Goal: Task Accomplishment & Management: Manage account settings

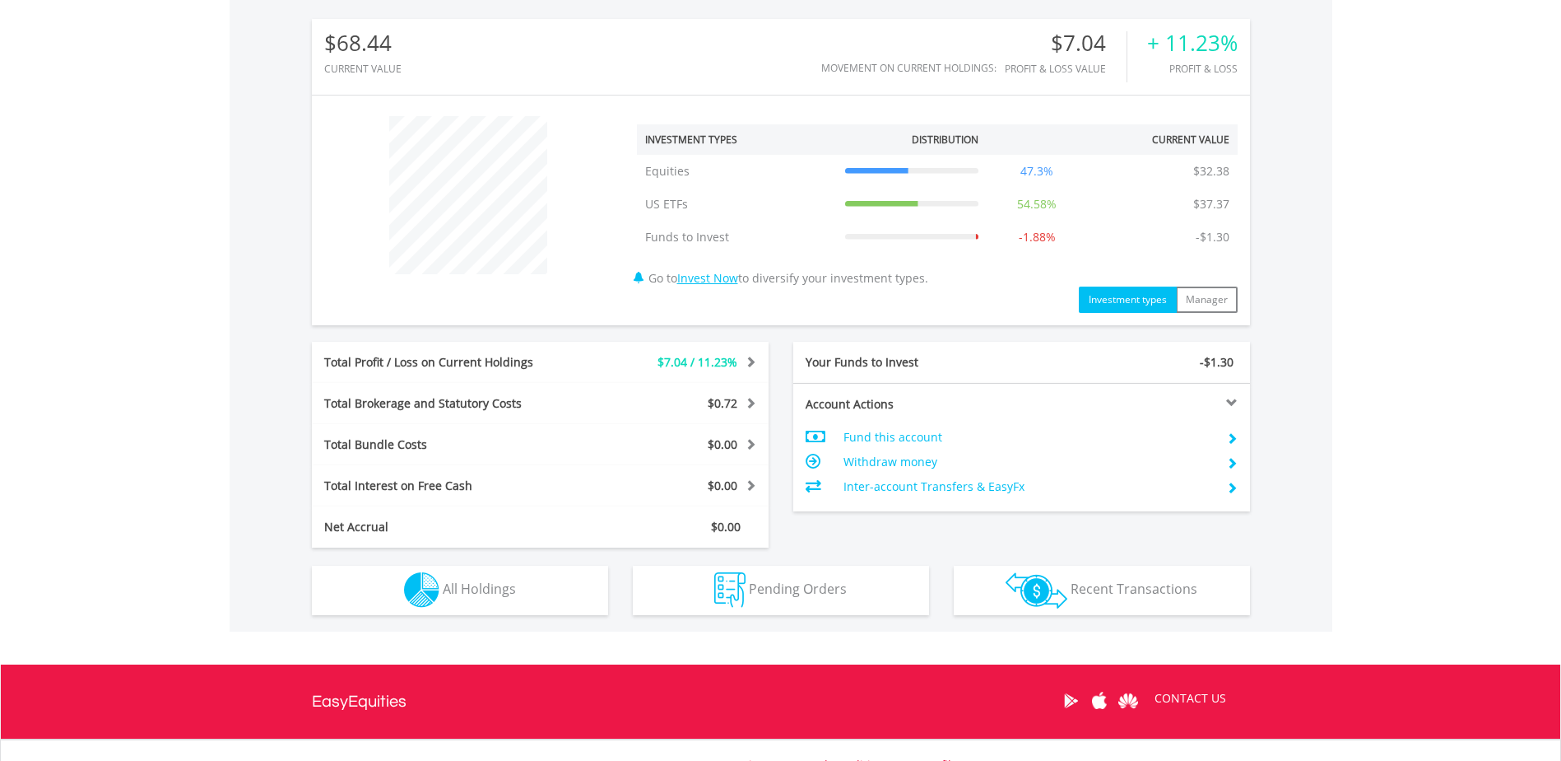
scroll to position [576, 0]
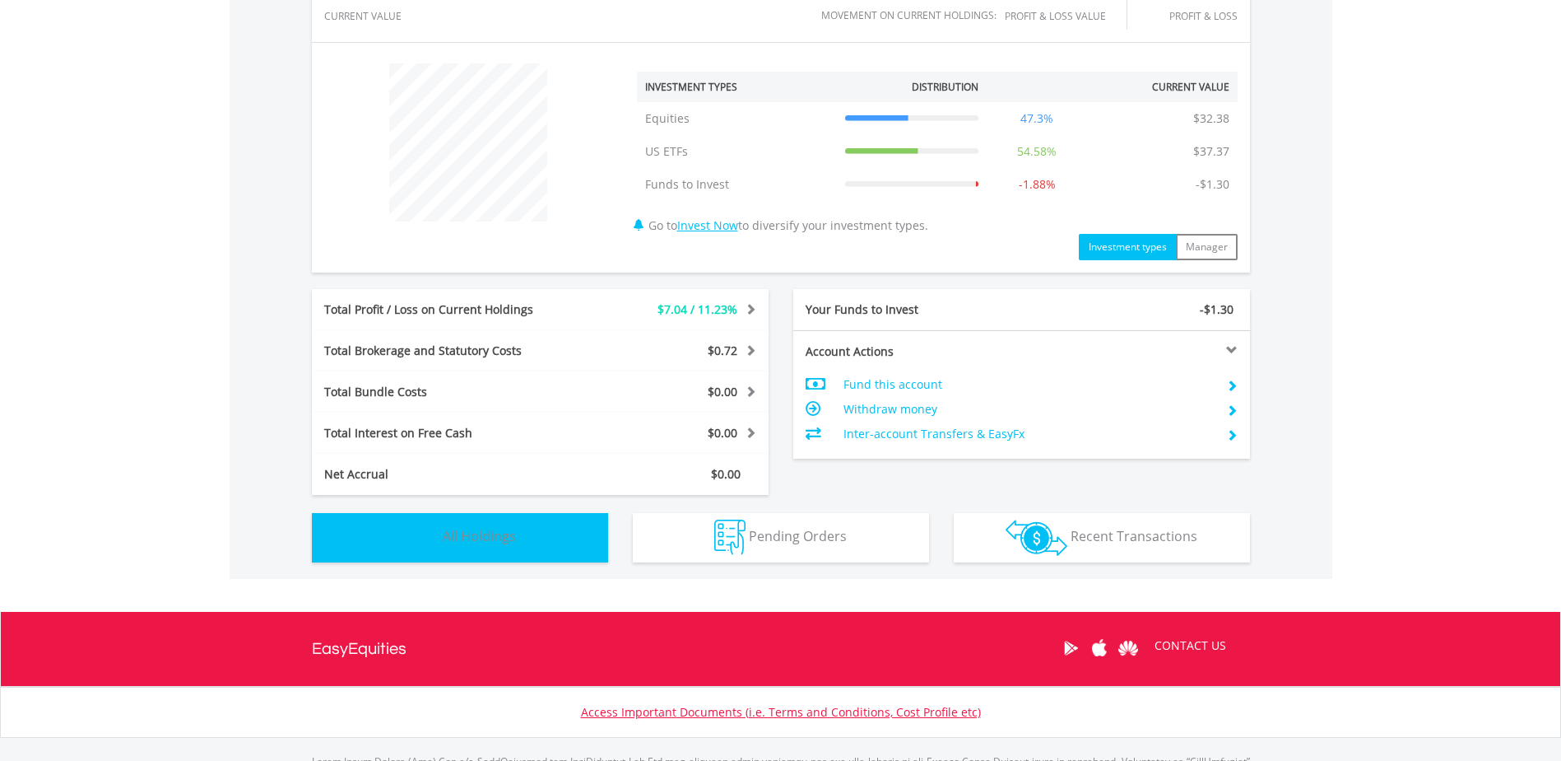
click at [537, 547] on button "Holdings All Holdings" at bounding box center [460, 537] width 296 height 49
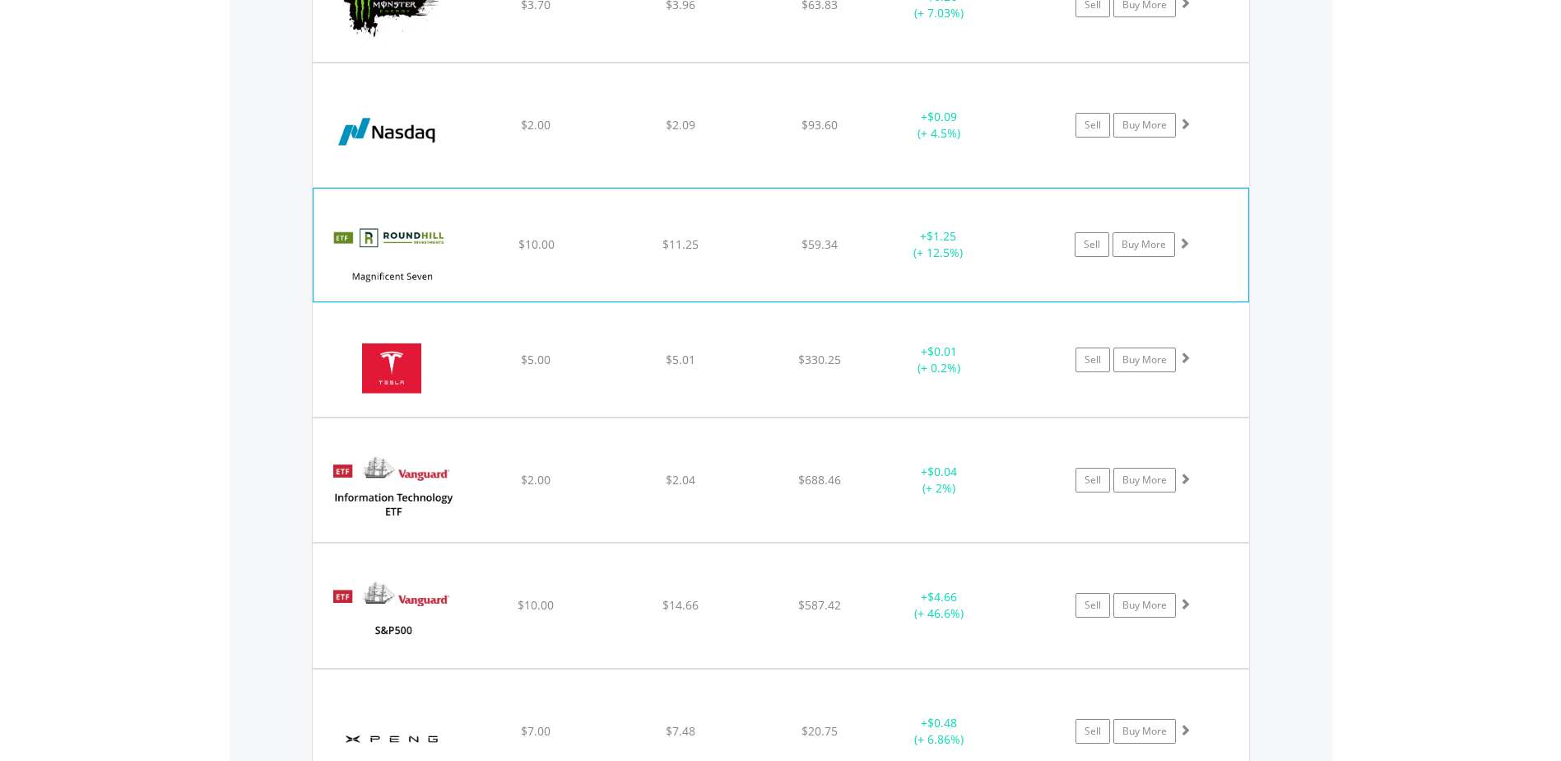
scroll to position [2011, 0]
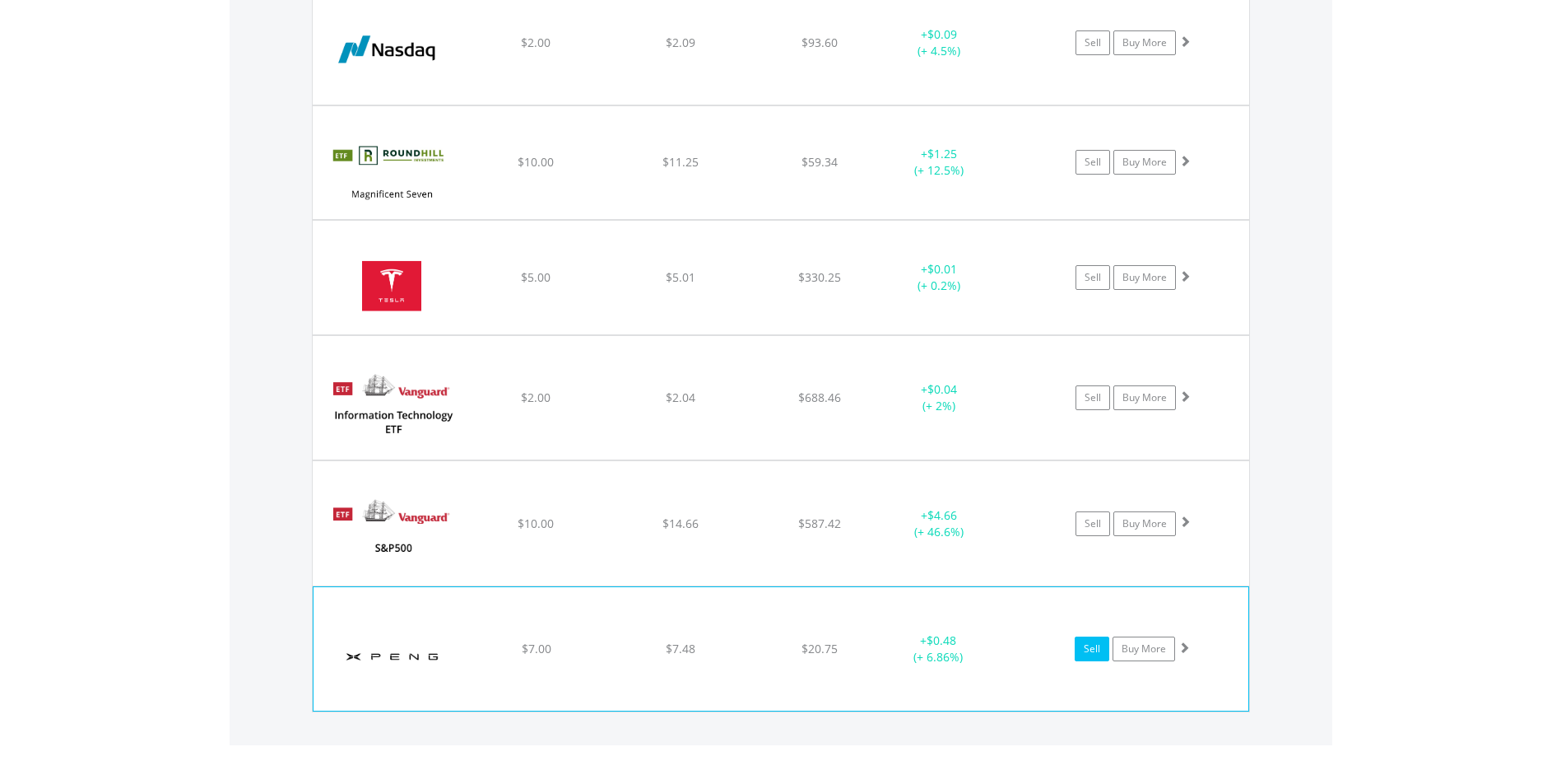
click at [1084, 653] on link "Sell" at bounding box center [1092, 648] width 35 height 25
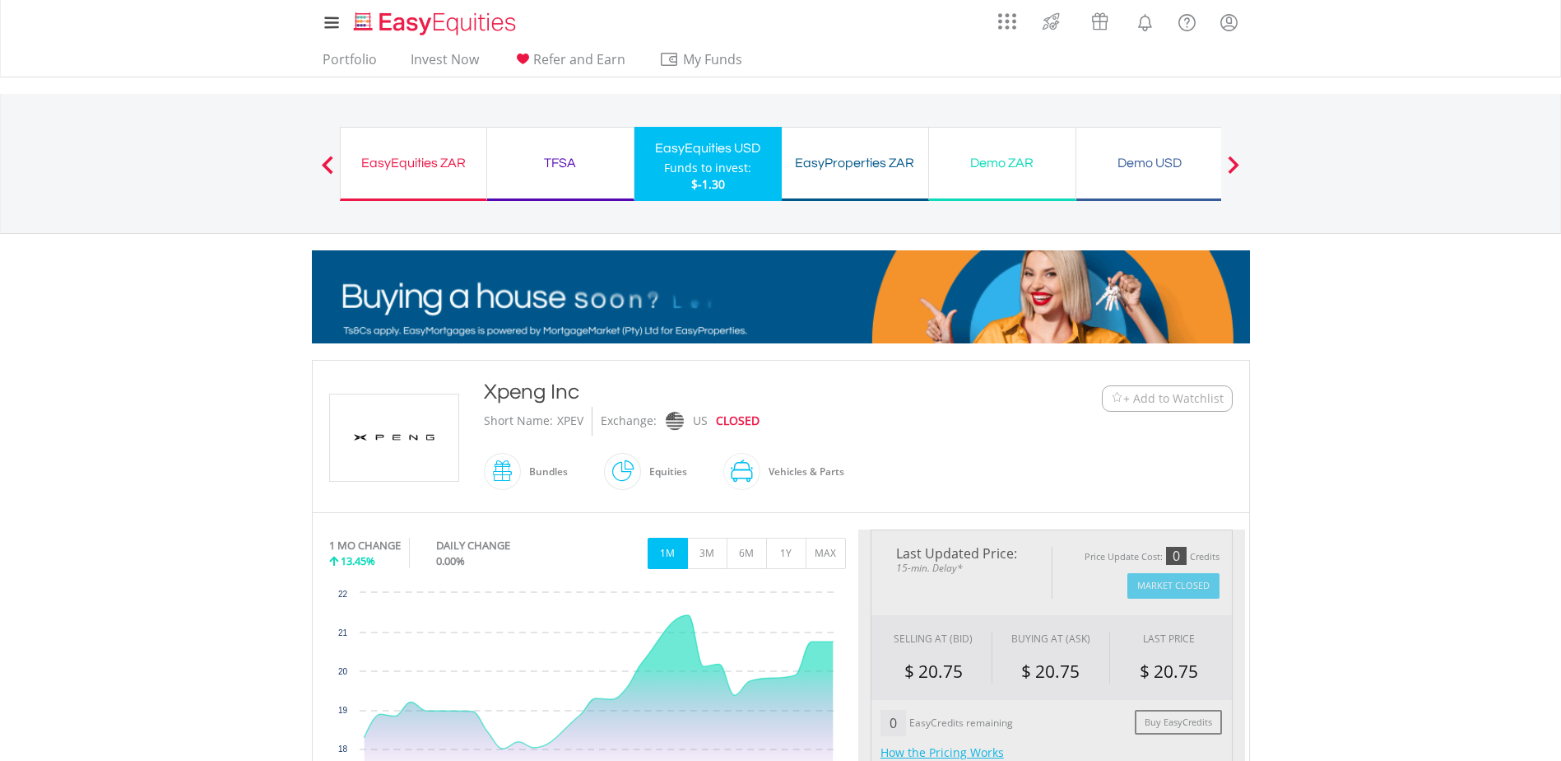
type input "****"
type input "******"
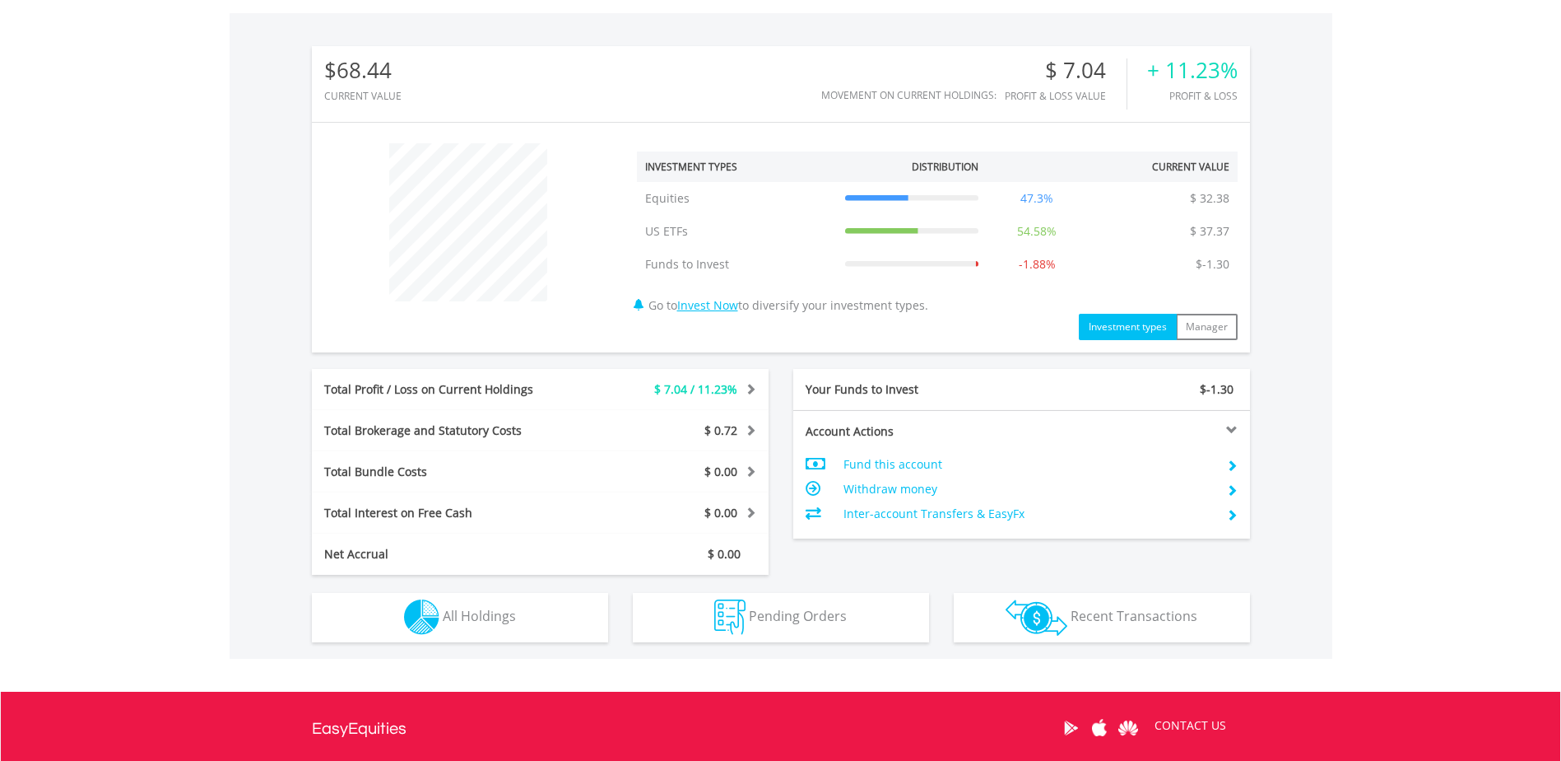
scroll to position [655, 0]
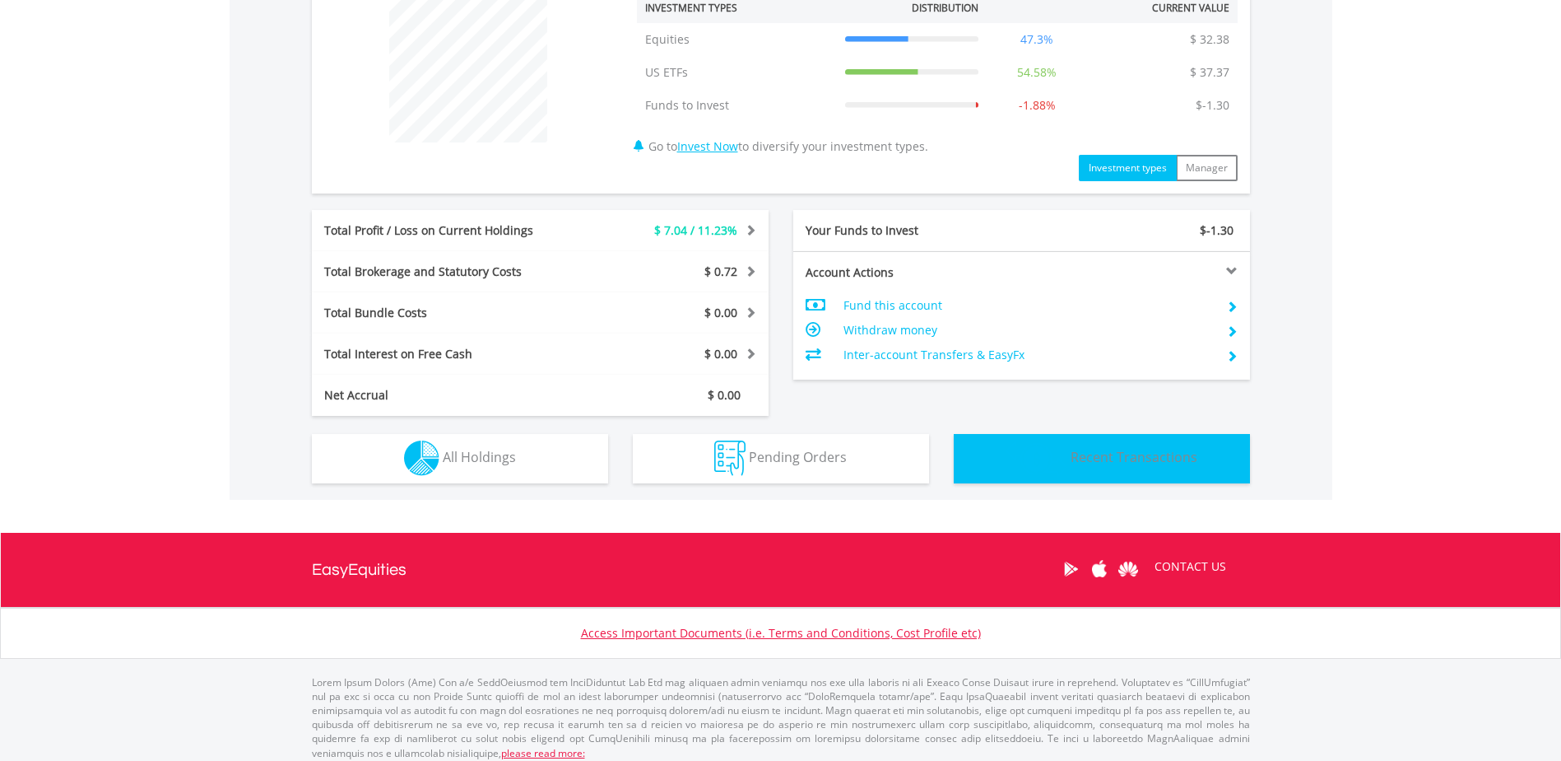
click at [1147, 465] on span "Recent Transactions" at bounding box center [1134, 457] width 127 height 18
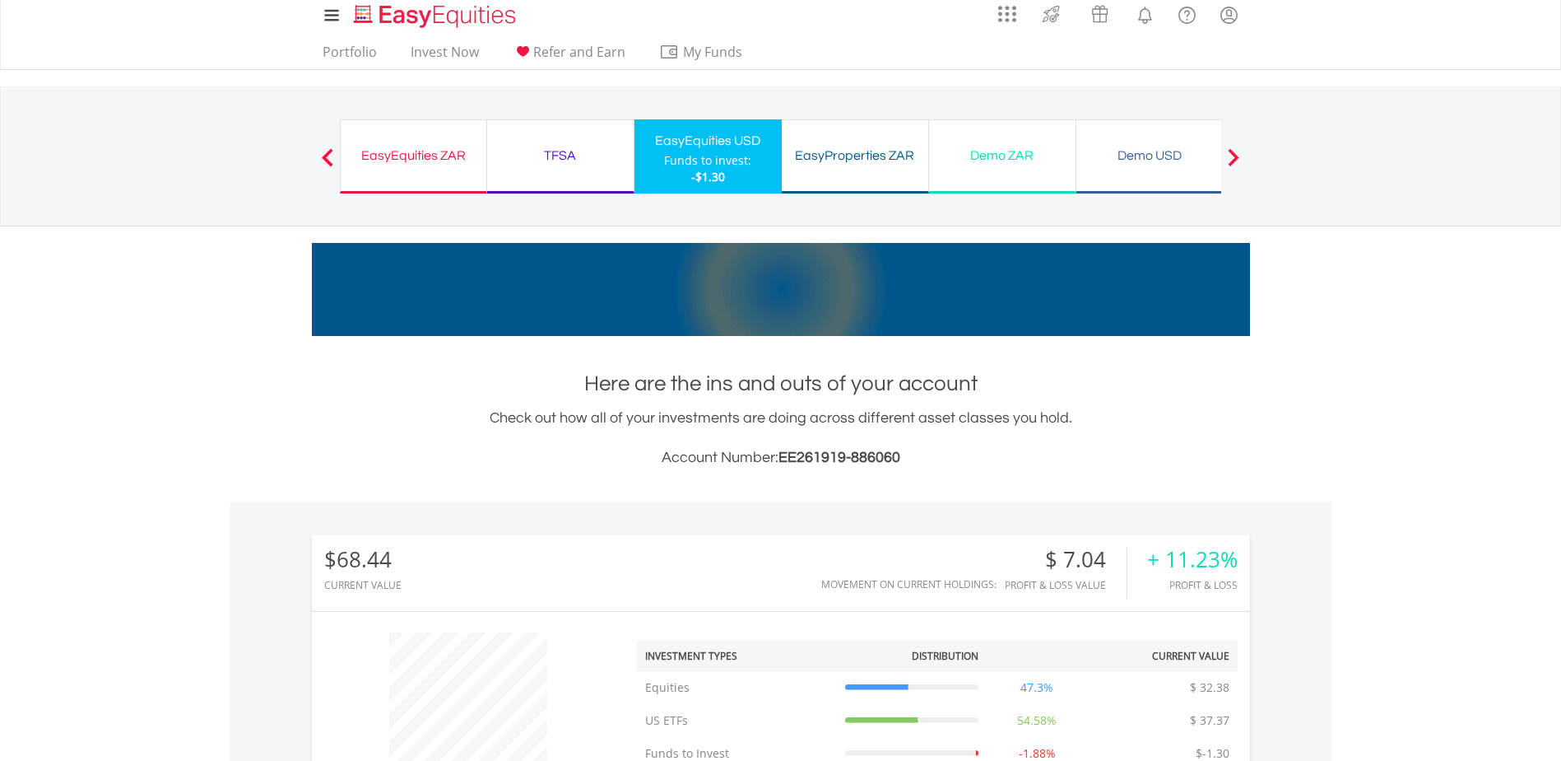
scroll to position [0, 0]
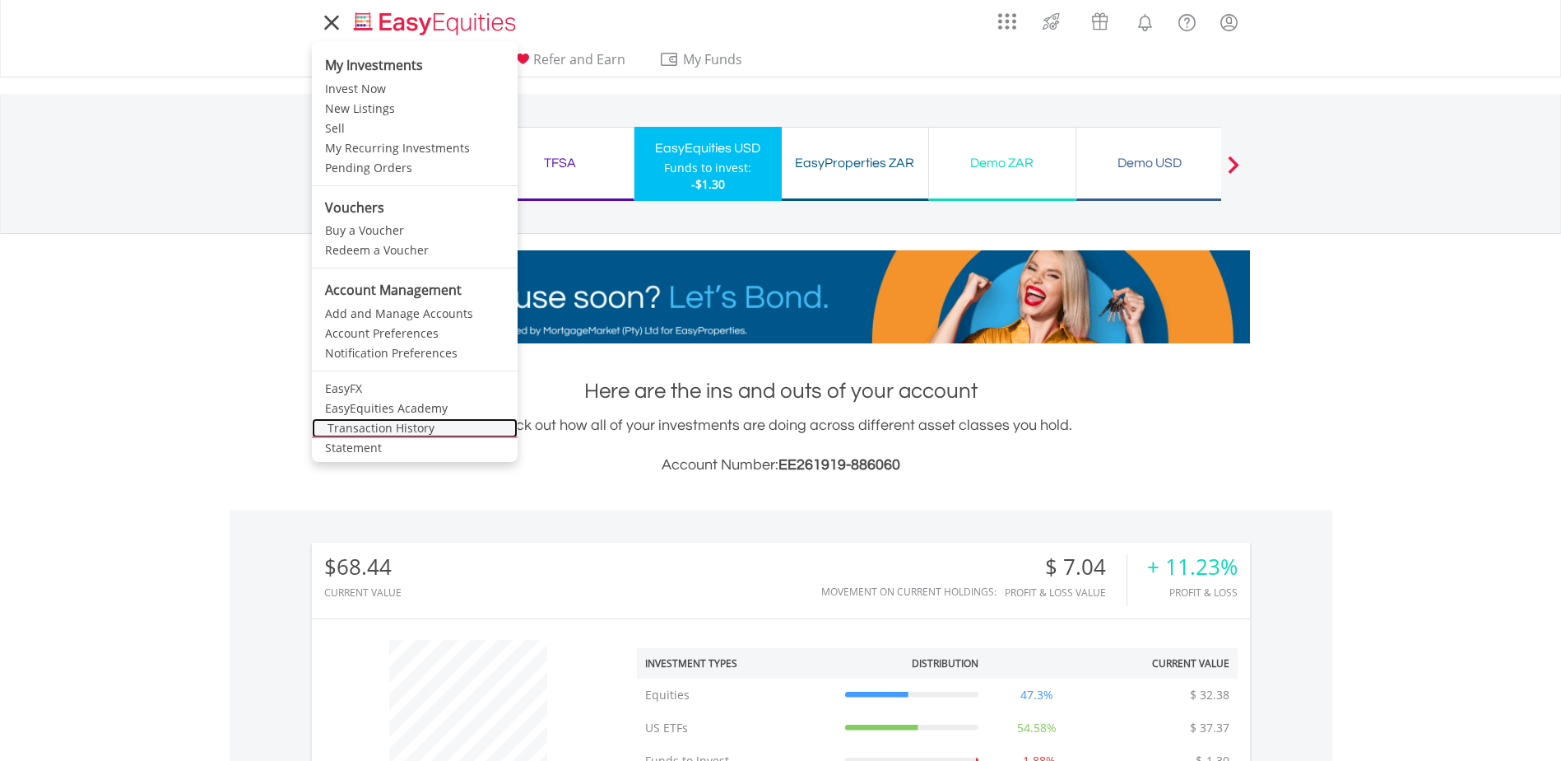
click at [343, 430] on link "Transaction History" at bounding box center [415, 428] width 206 height 20
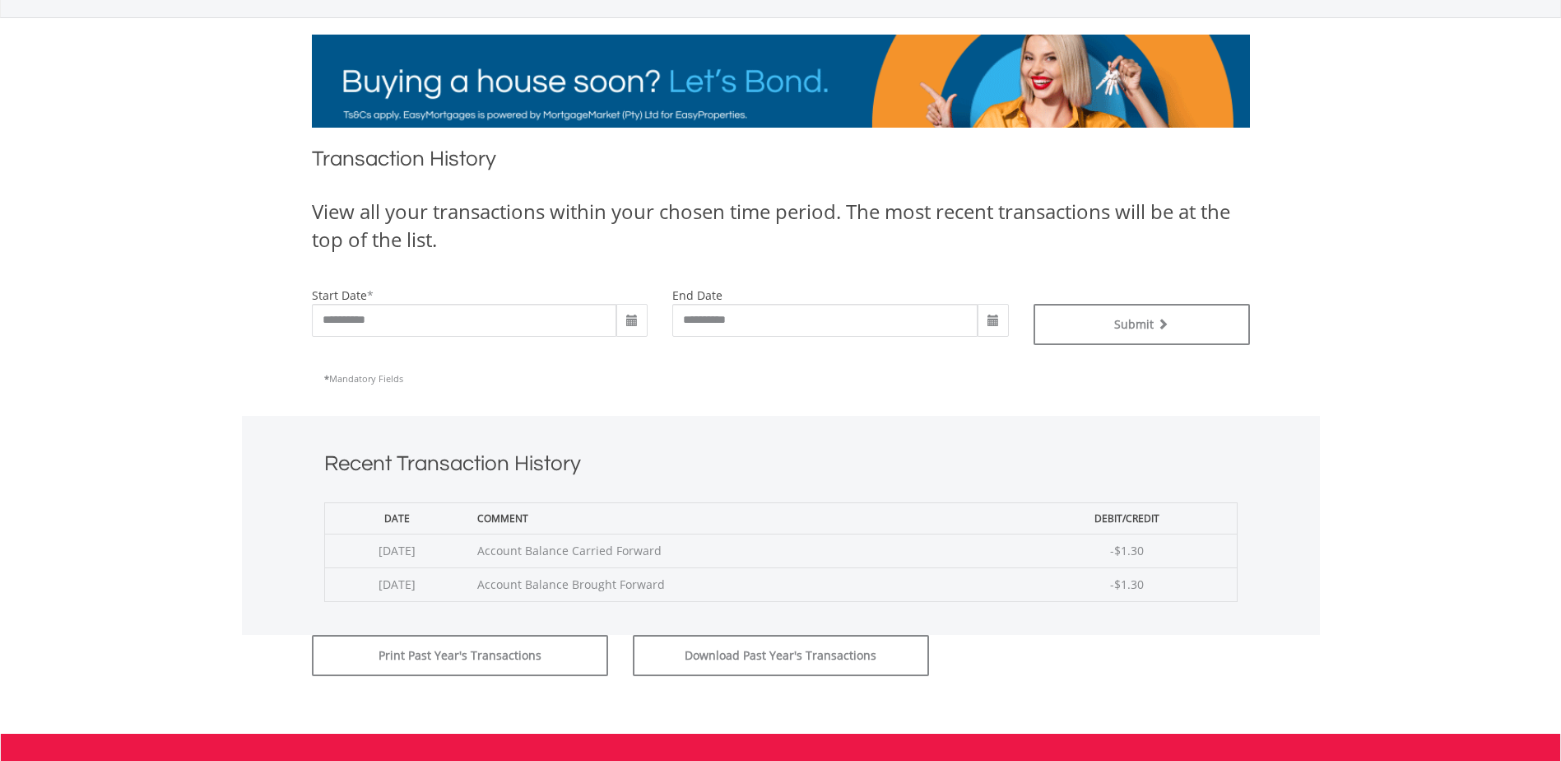
scroll to position [247, 0]
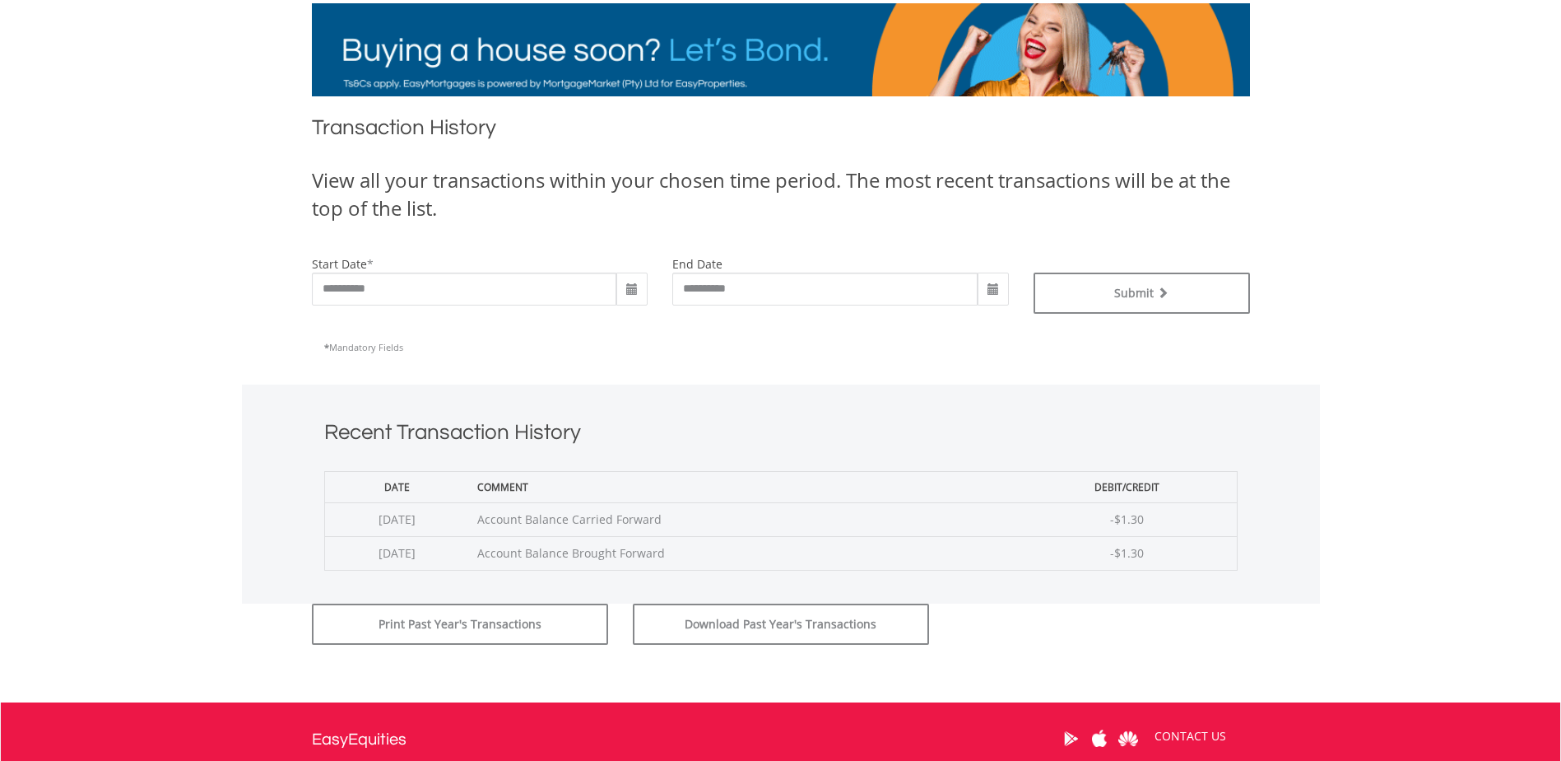
click at [992, 291] on span at bounding box center [993, 289] width 13 height 13
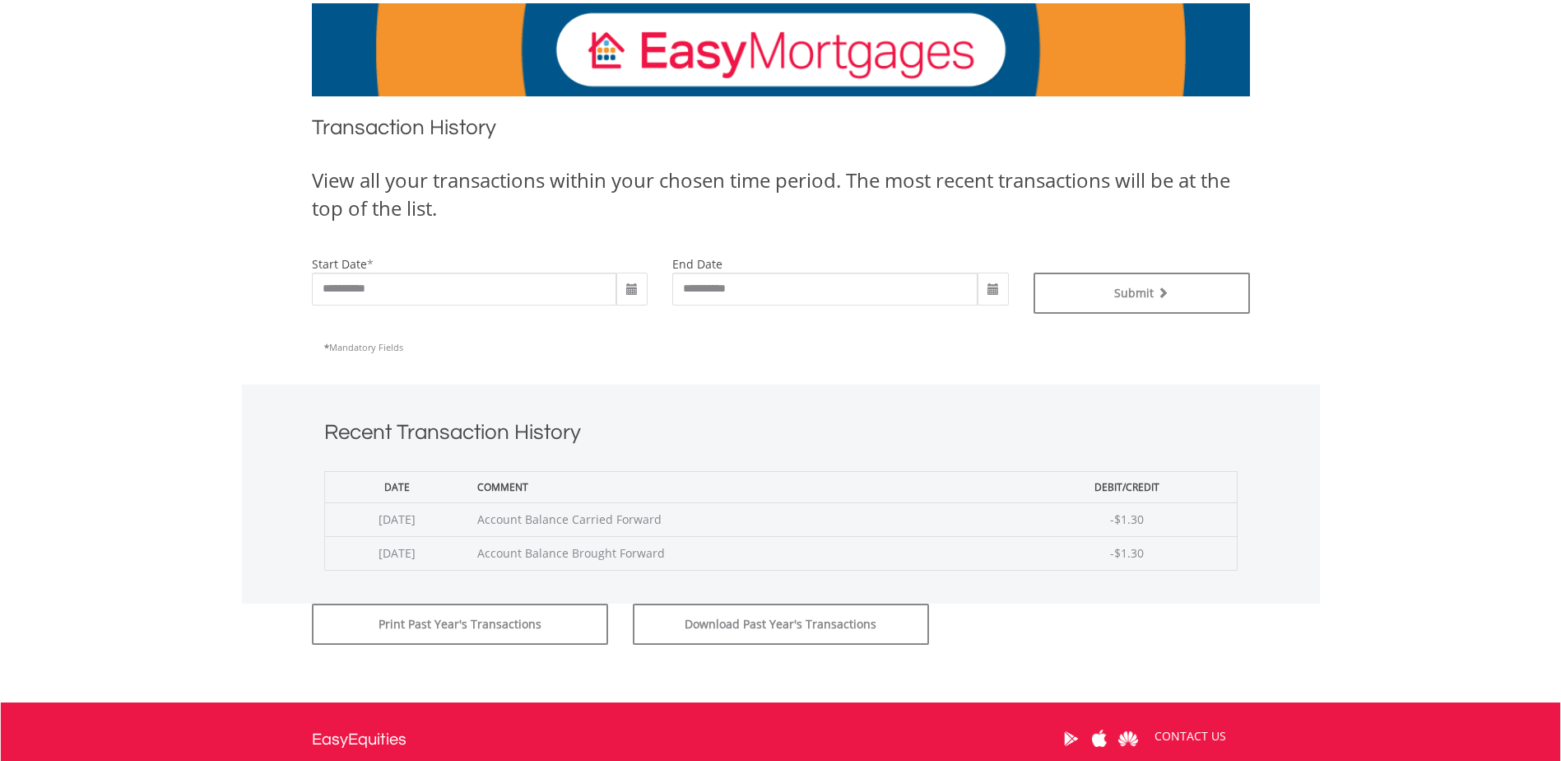
click at [631, 290] on span at bounding box center [632, 289] width 13 height 13
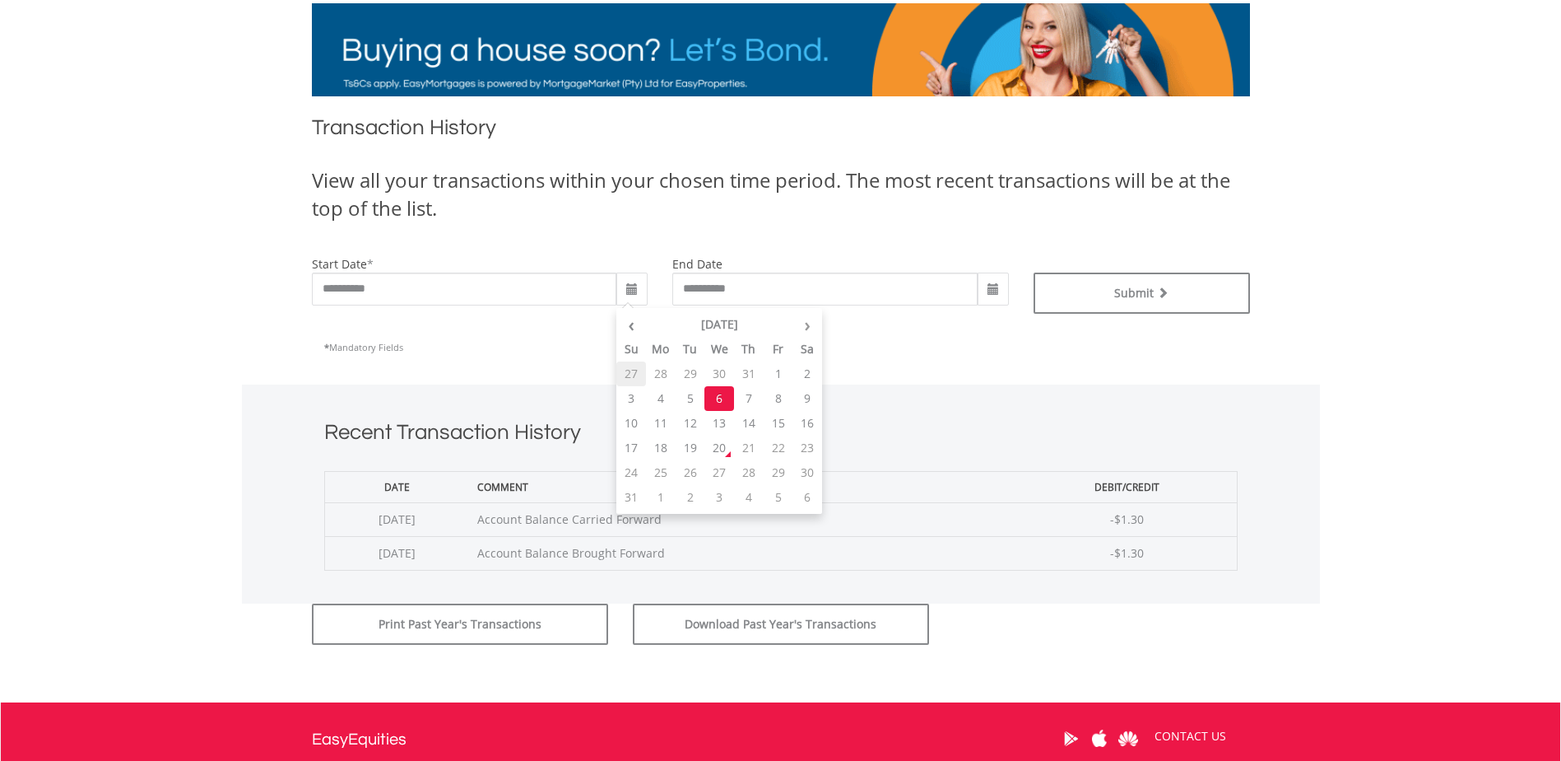
click at [634, 371] on td "27" at bounding box center [631, 373] width 30 height 25
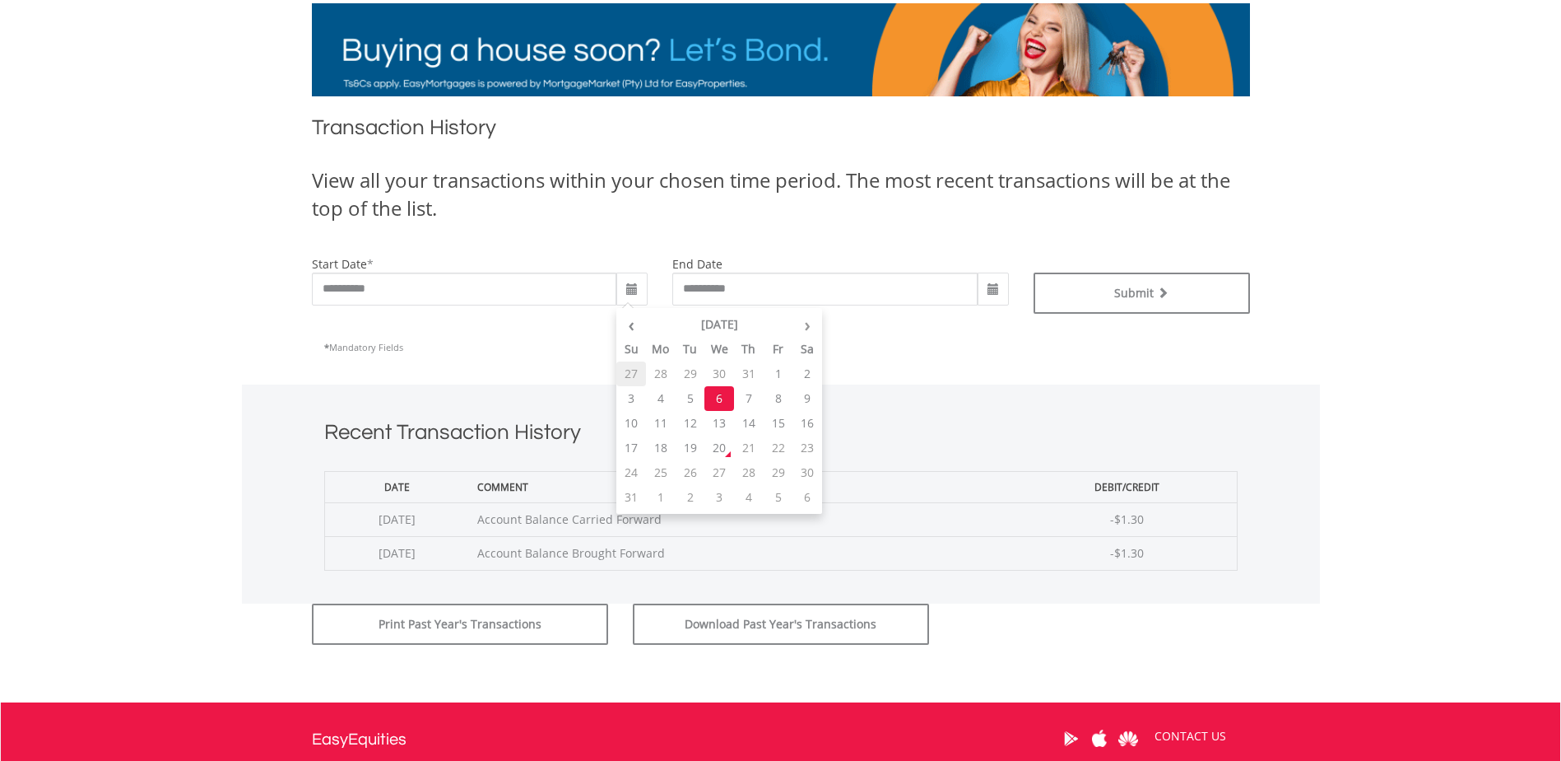
type input "**********"
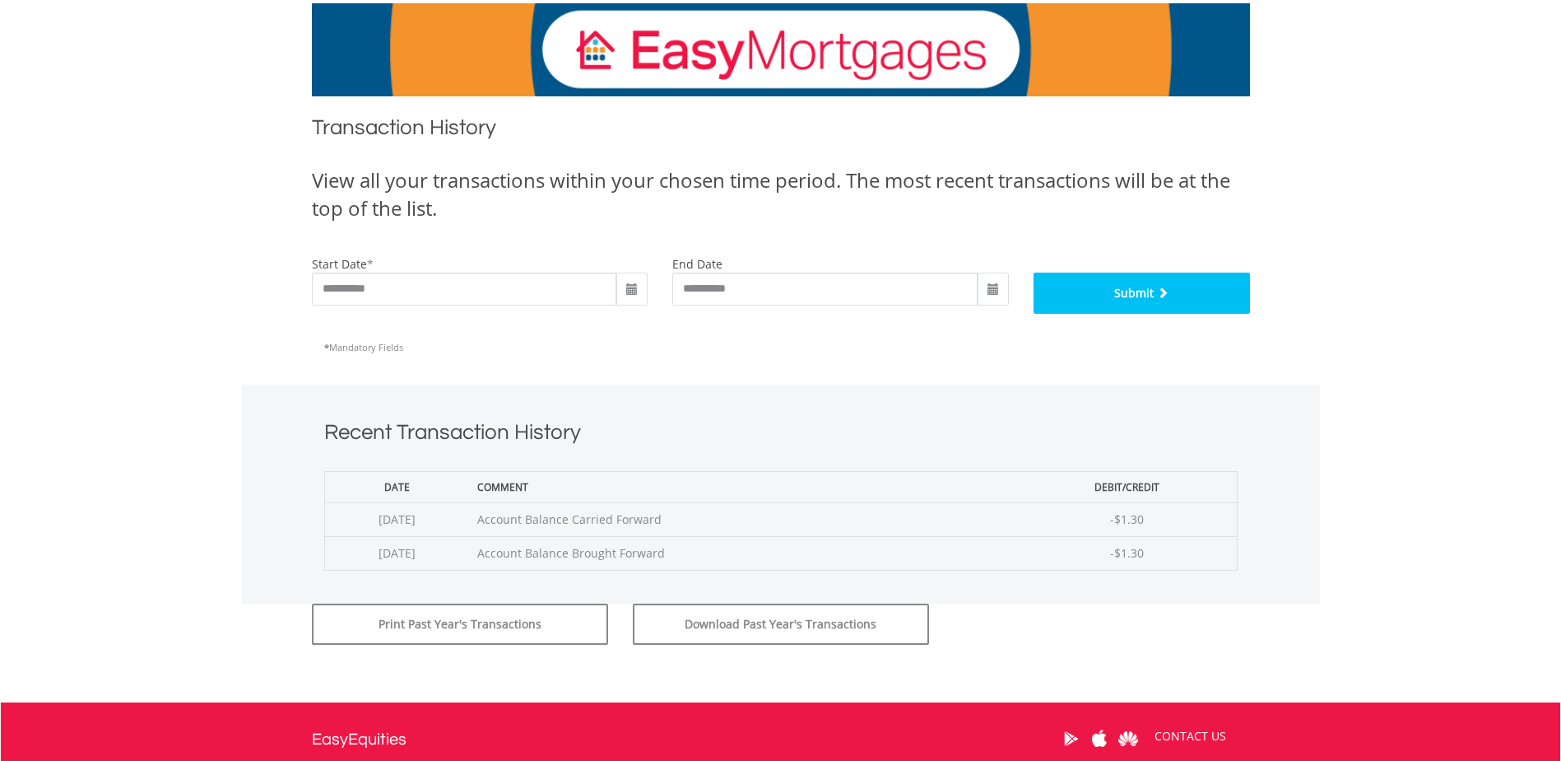
click at [1099, 293] on button "Submit" at bounding box center [1142, 292] width 216 height 41
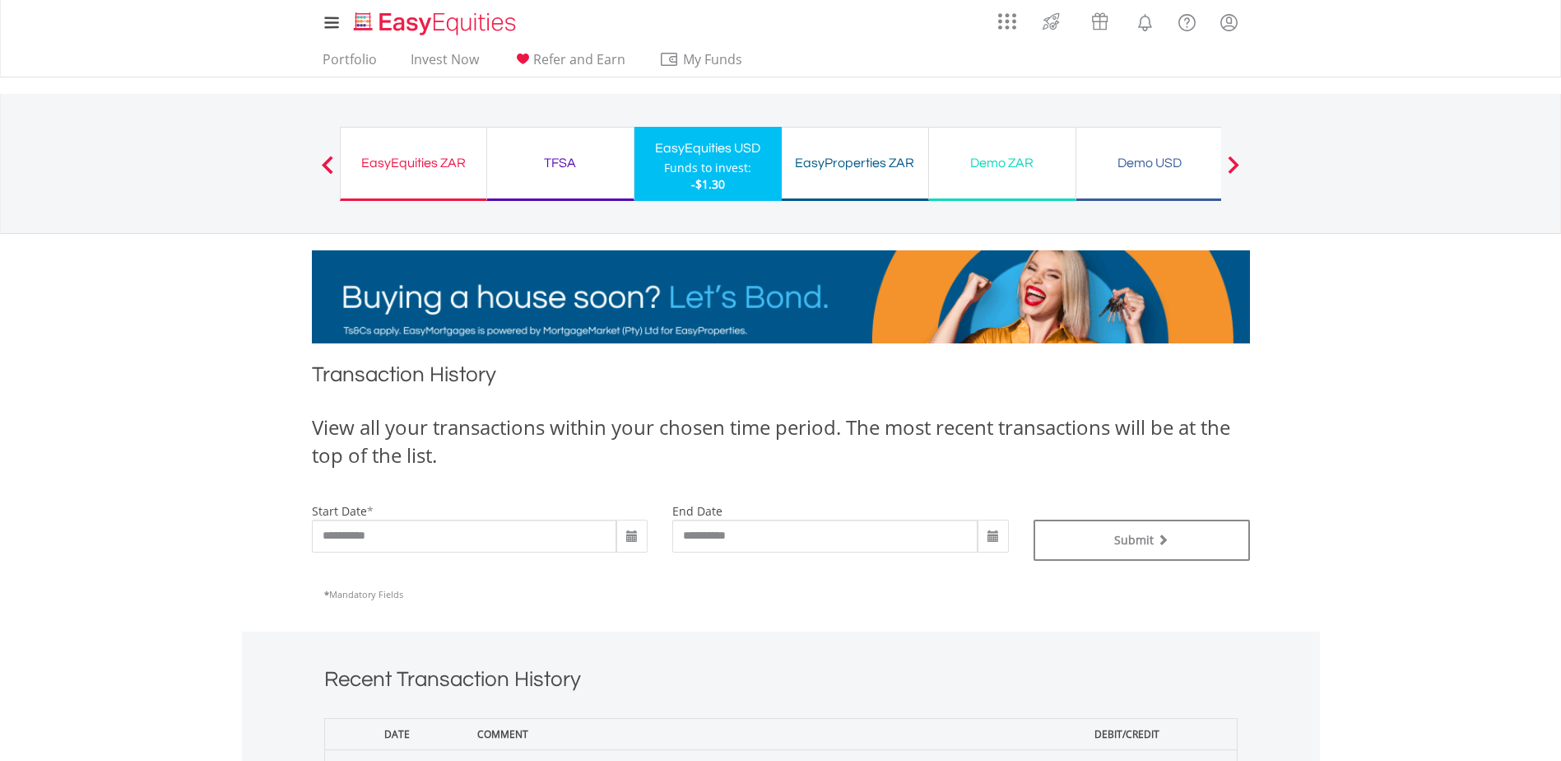
click at [635, 536] on span at bounding box center [632, 536] width 13 height 13
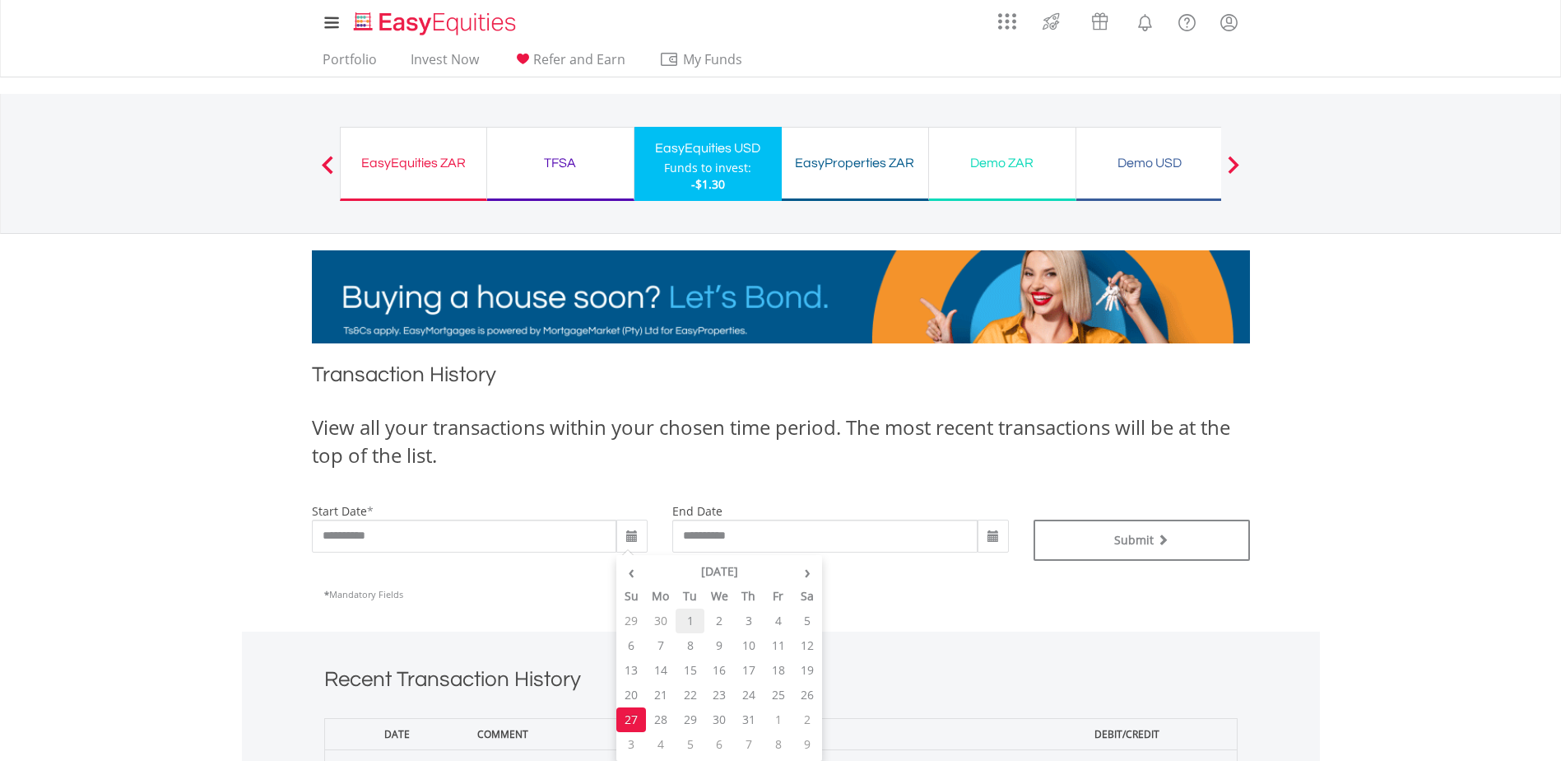
click at [688, 619] on td "1" at bounding box center [691, 620] width 30 height 25
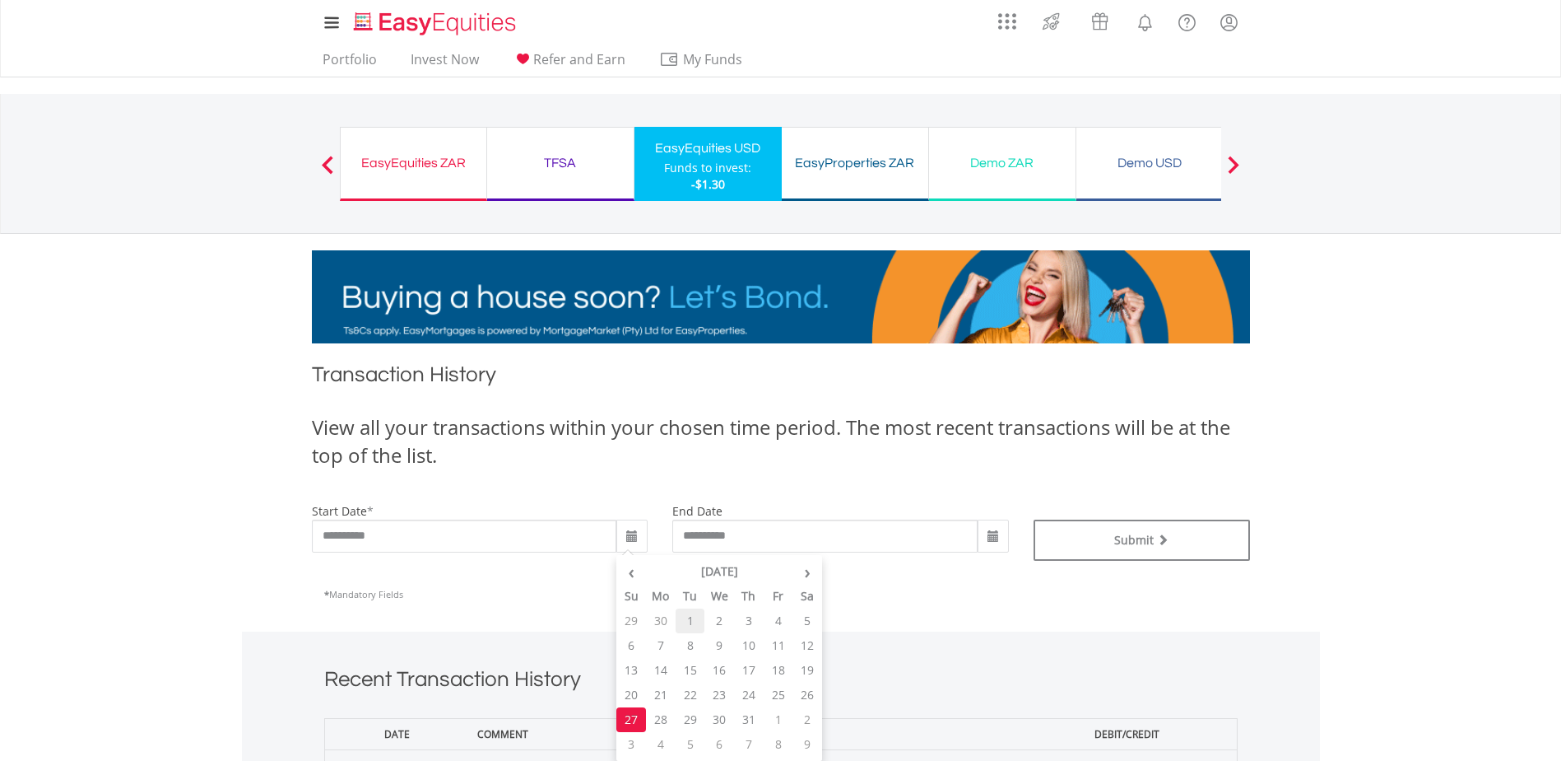
type input "**********"
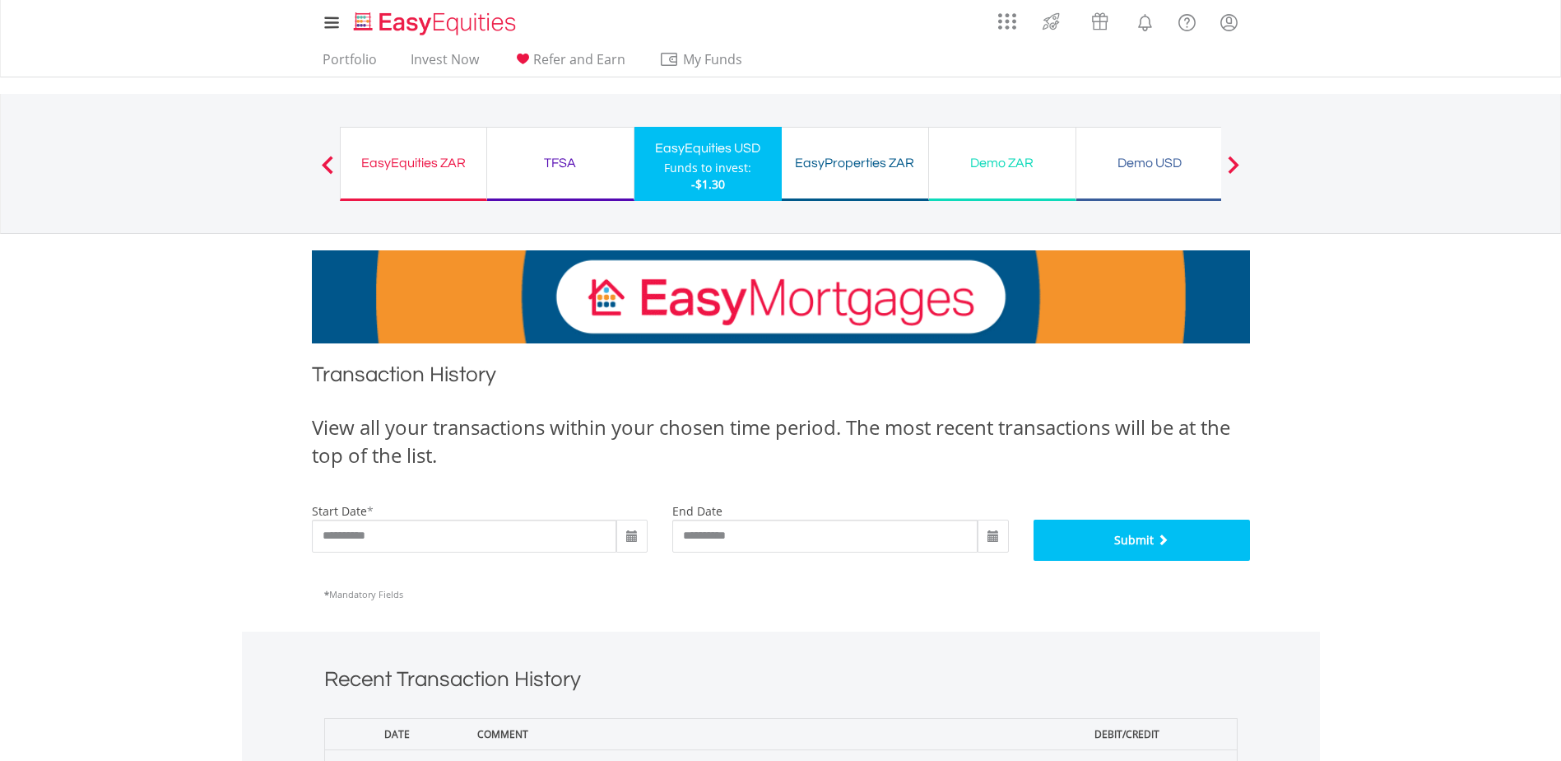
click at [1088, 547] on button "Submit" at bounding box center [1142, 539] width 216 height 41
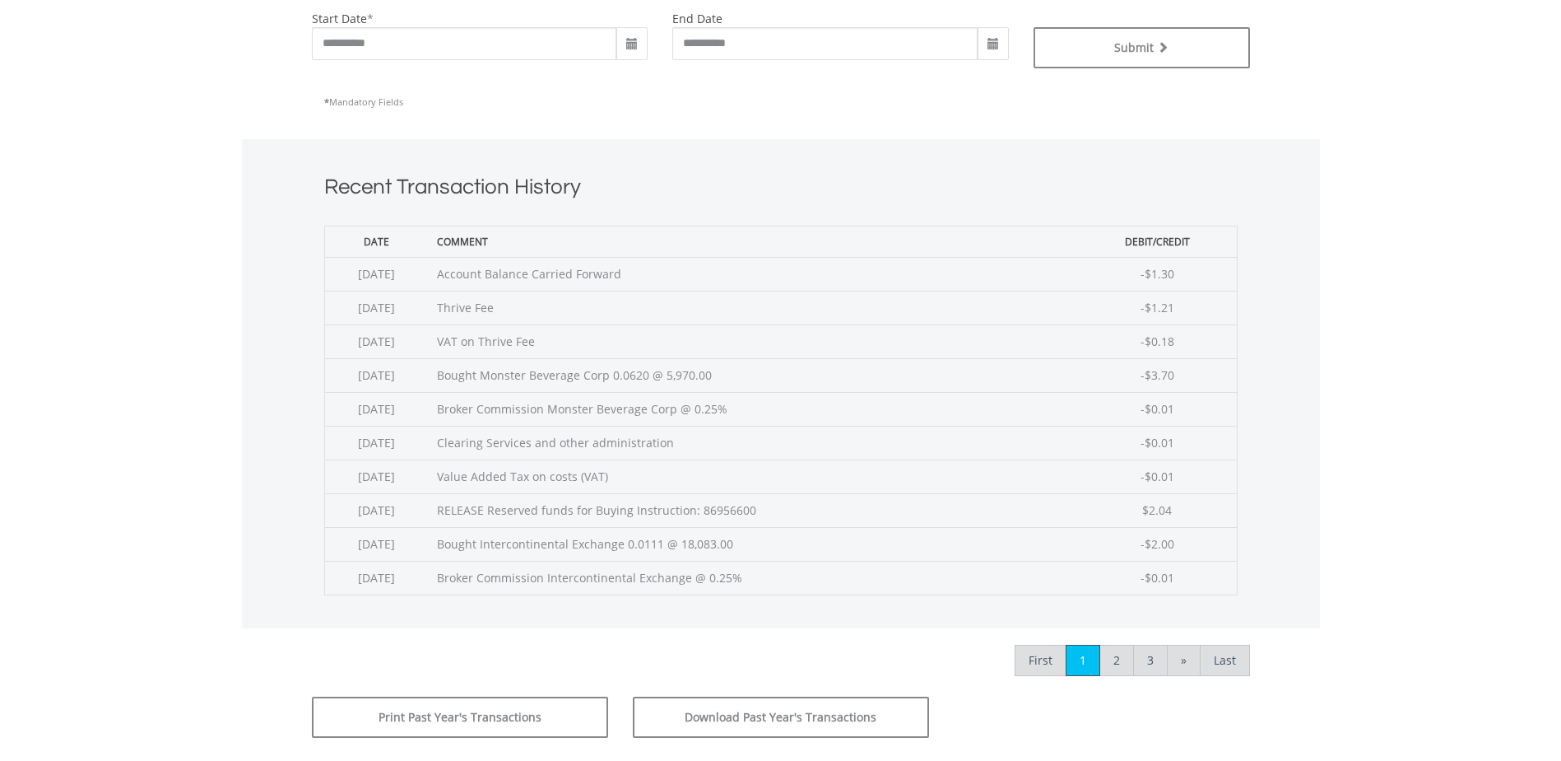
scroll to position [494, 0]
click at [1119, 658] on link "2" at bounding box center [1117, 658] width 35 height 31
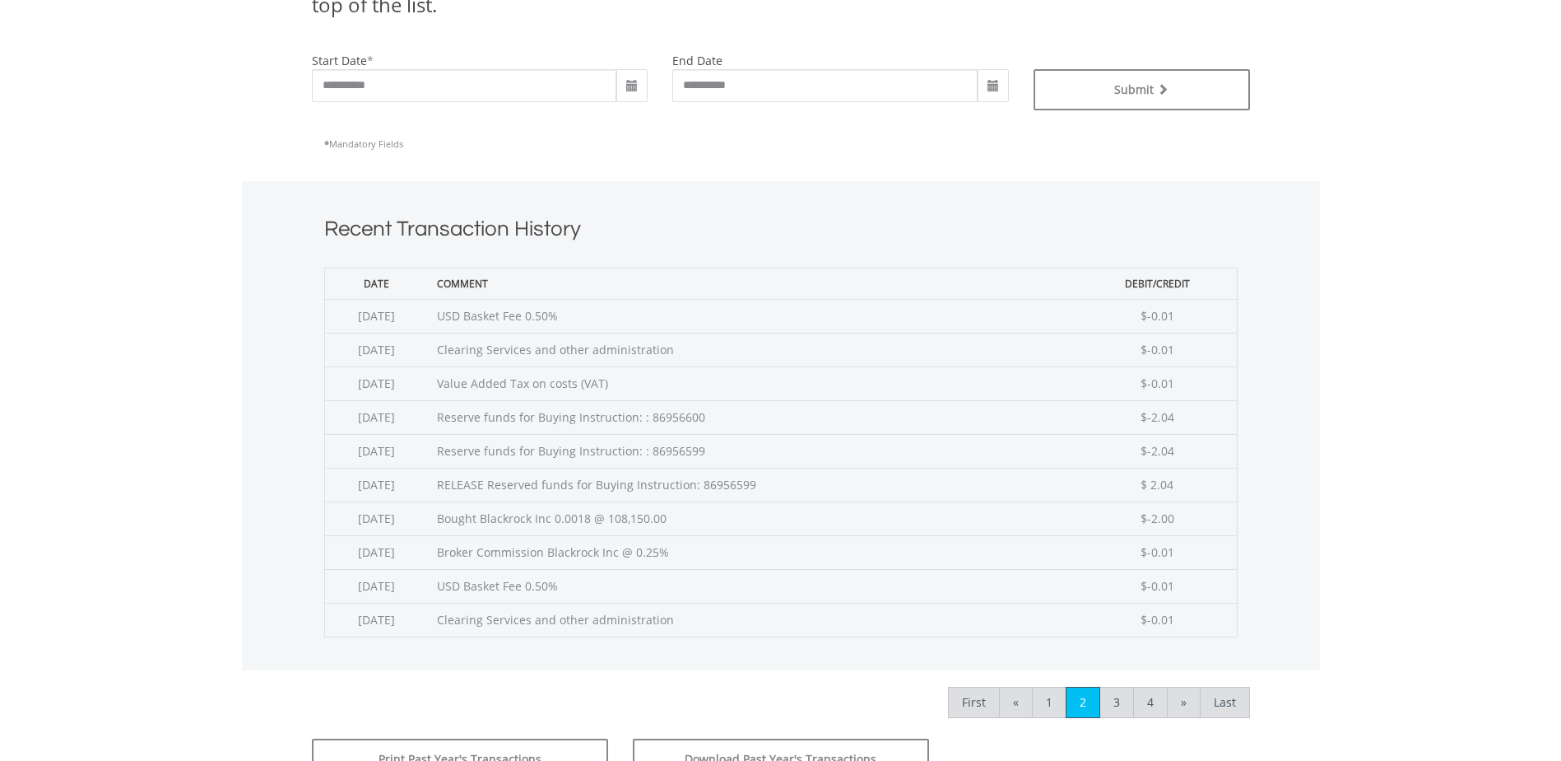
scroll to position [494, 0]
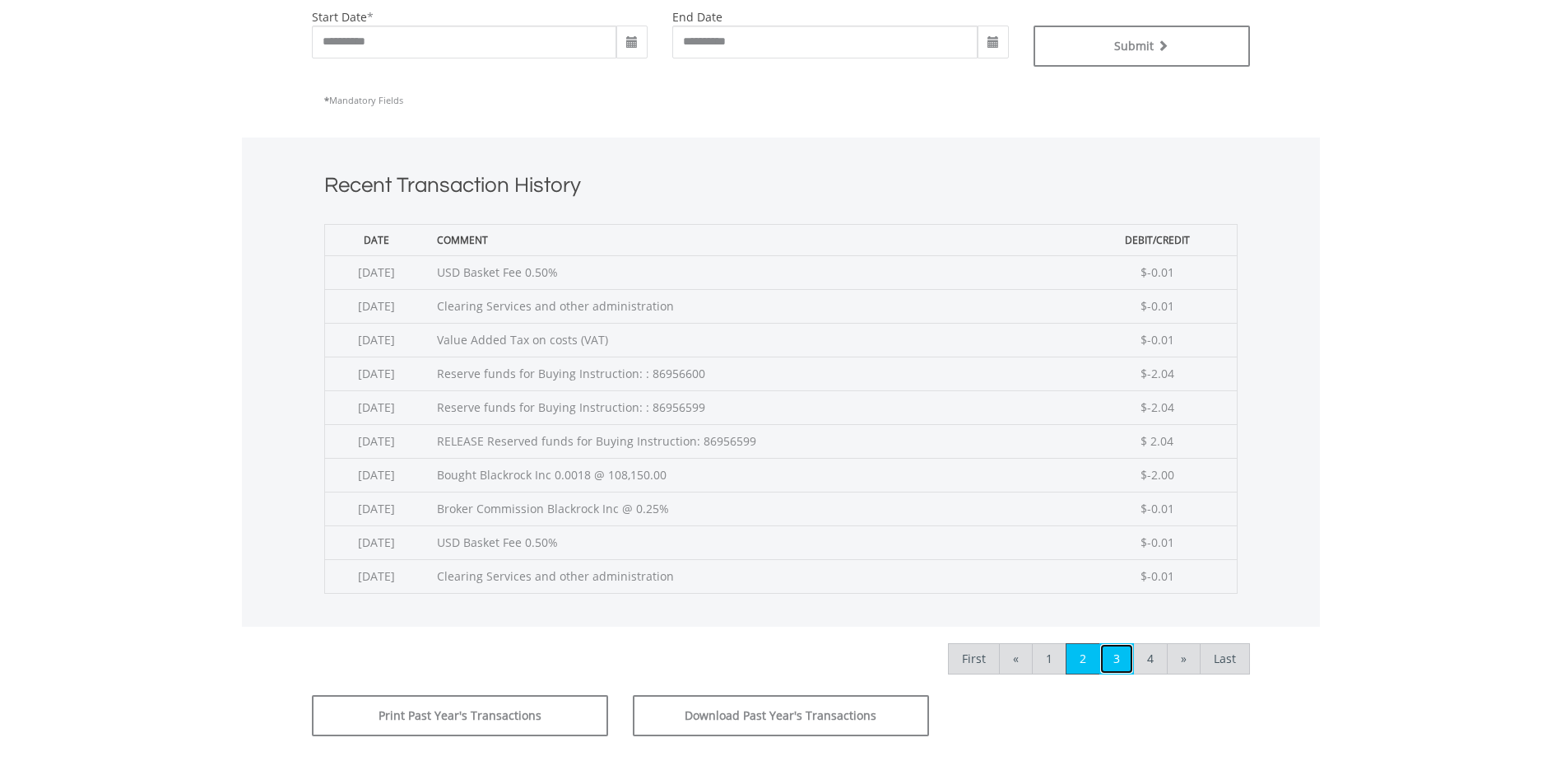
click at [1111, 661] on link "3" at bounding box center [1117, 658] width 35 height 31
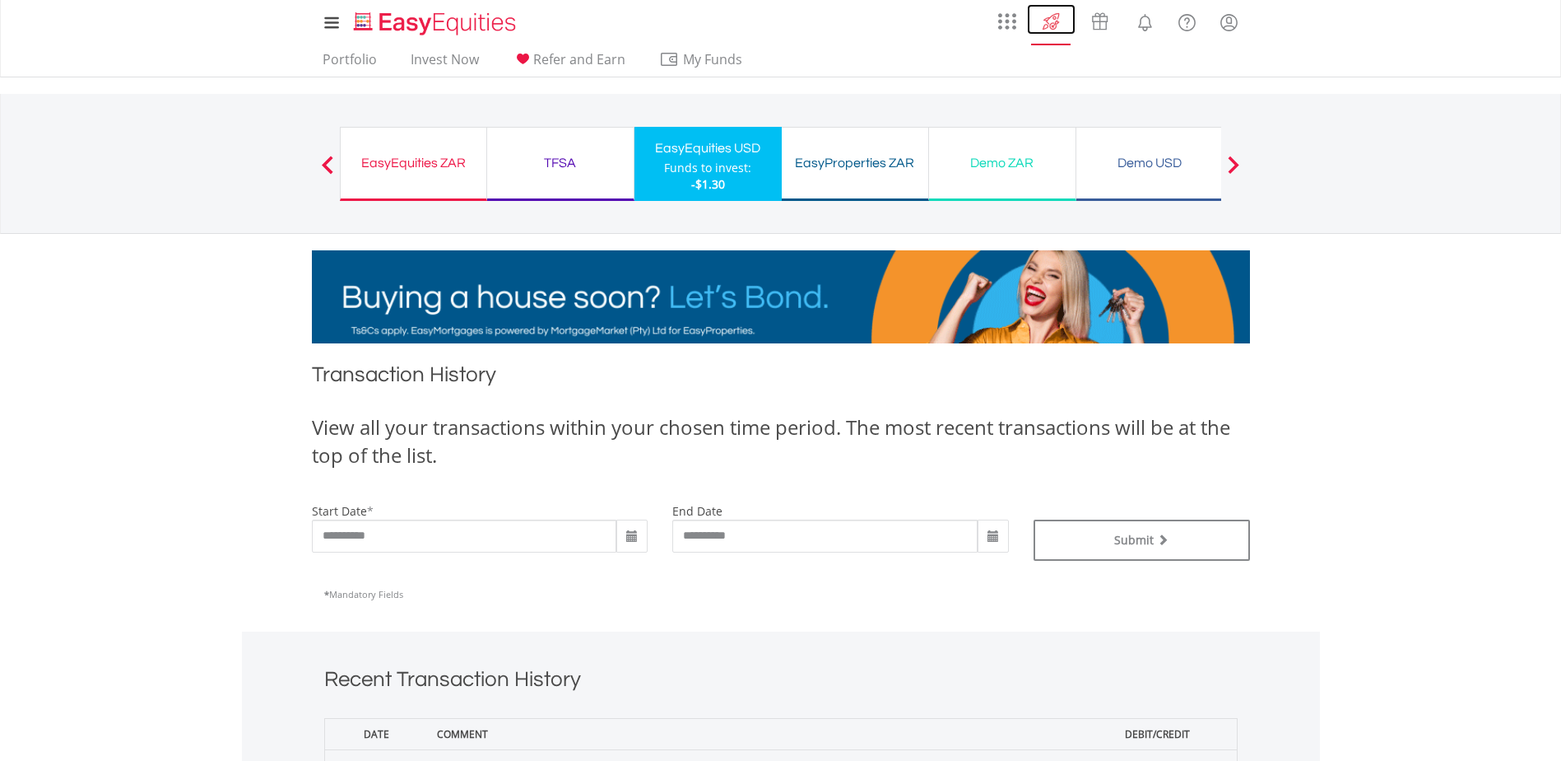
click at [1049, 20] on img at bounding box center [1051, 21] width 27 height 26
